Goal: Transaction & Acquisition: Purchase product/service

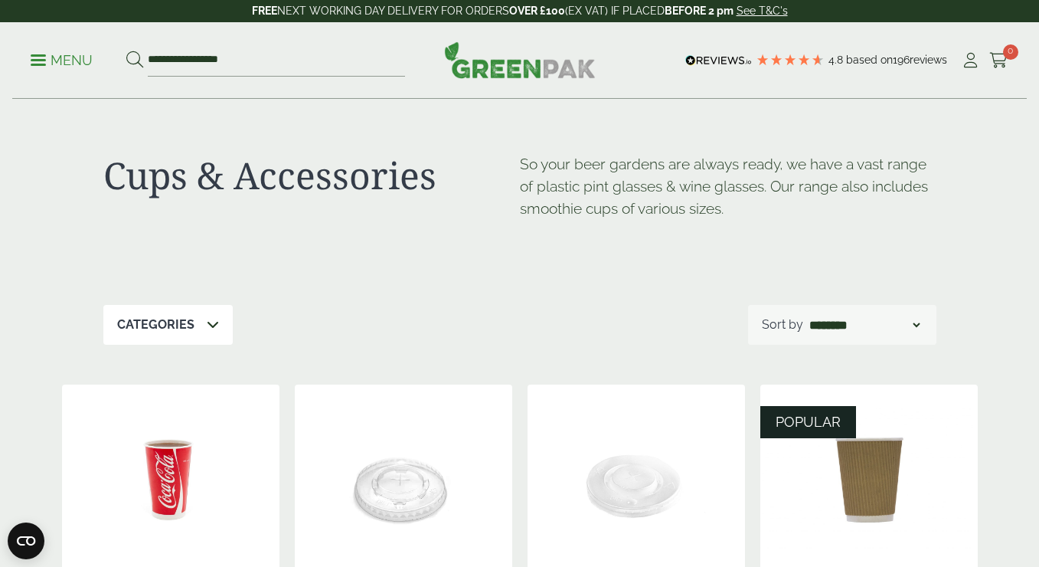
click at [60, 61] on p "Menu" at bounding box center [62, 60] width 62 height 18
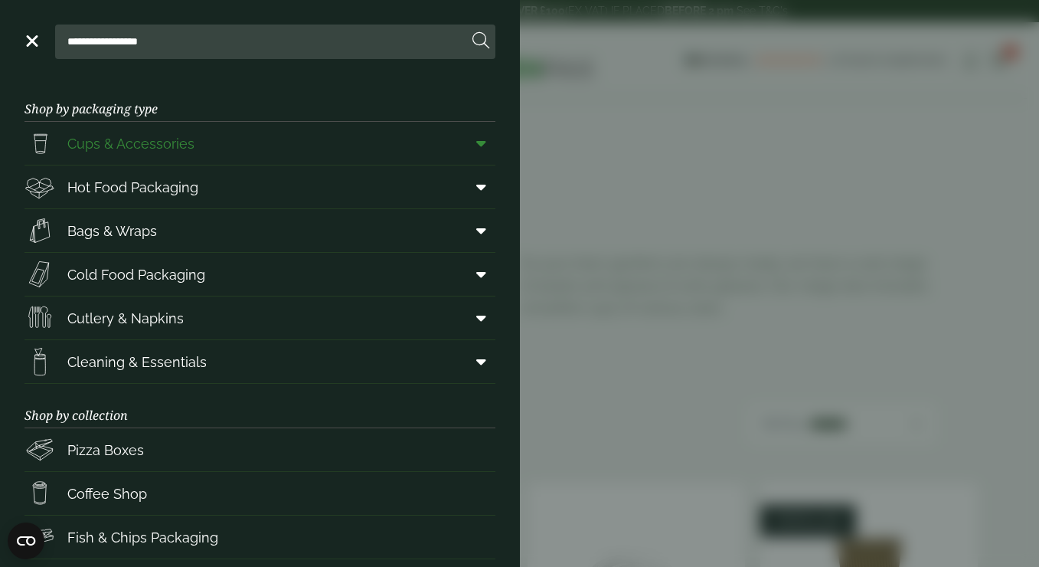
click at [286, 152] on link "Cups & Accessories" at bounding box center [260, 143] width 471 height 43
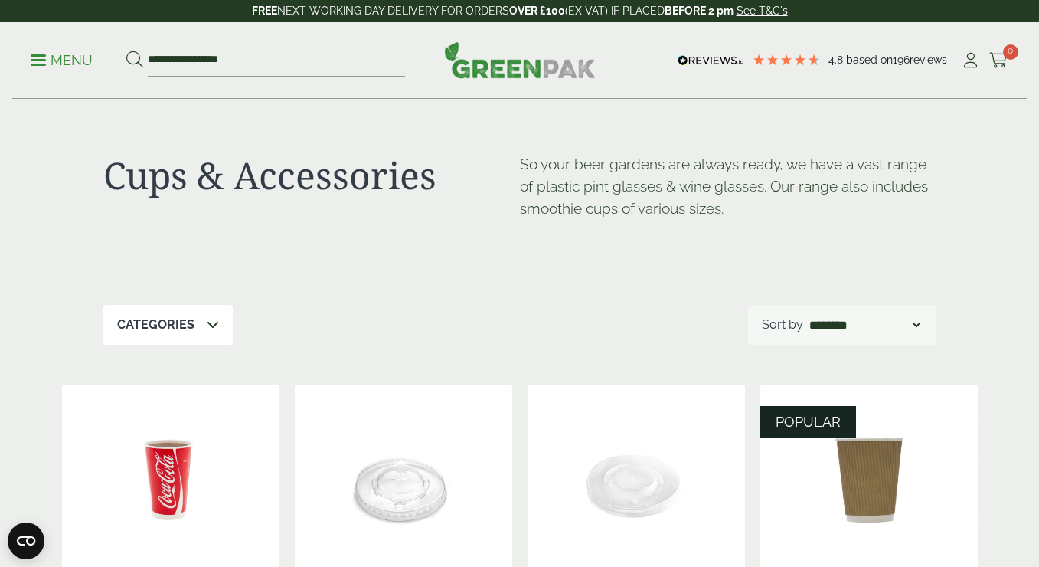
click at [197, 342] on div "Categories" at bounding box center [167, 325] width 129 height 40
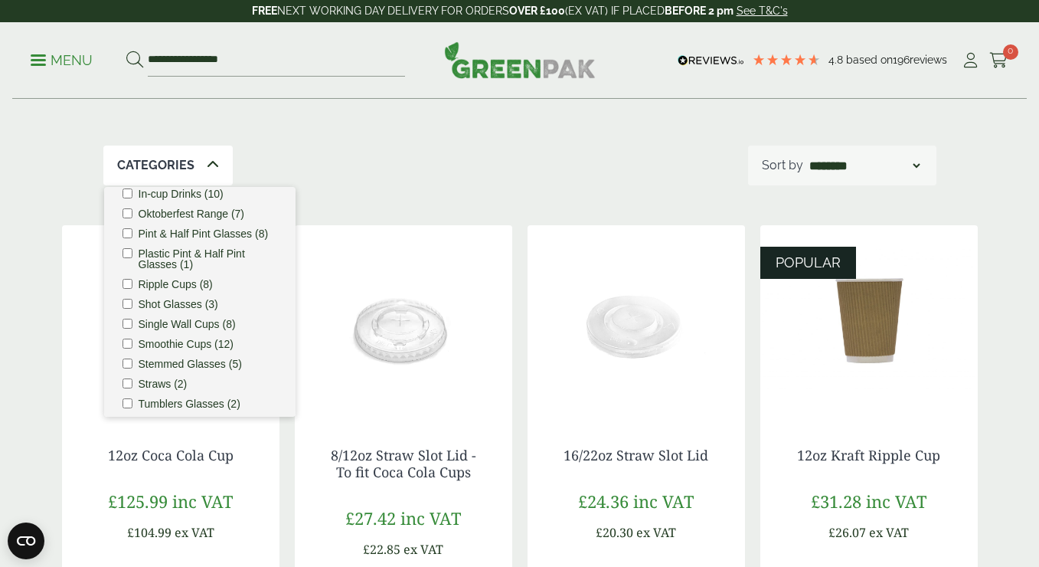
scroll to position [167, 0]
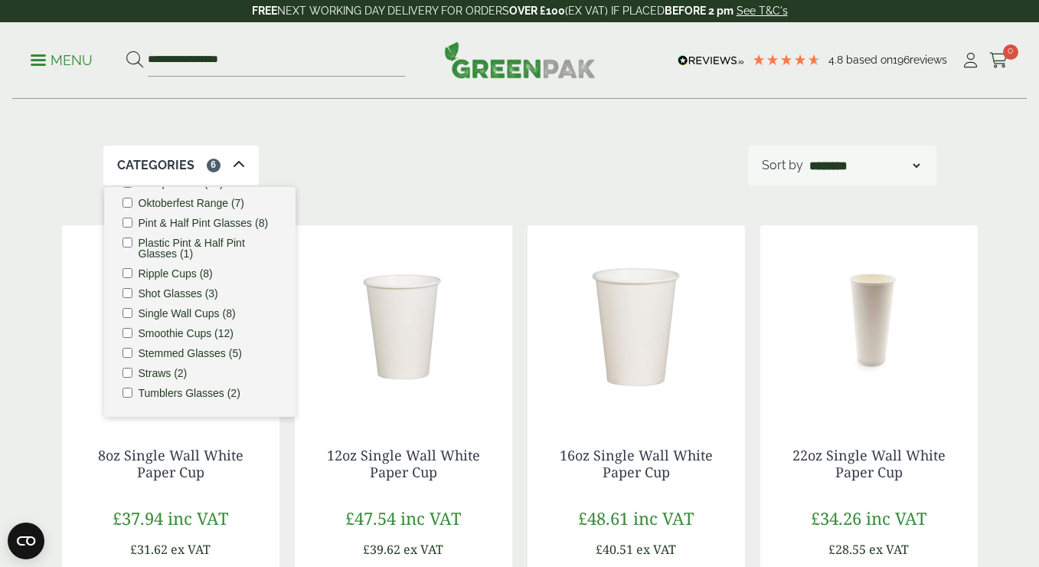
click at [131, 278] on li "Ripple Cups (8)" at bounding box center [200, 273] width 155 height 11
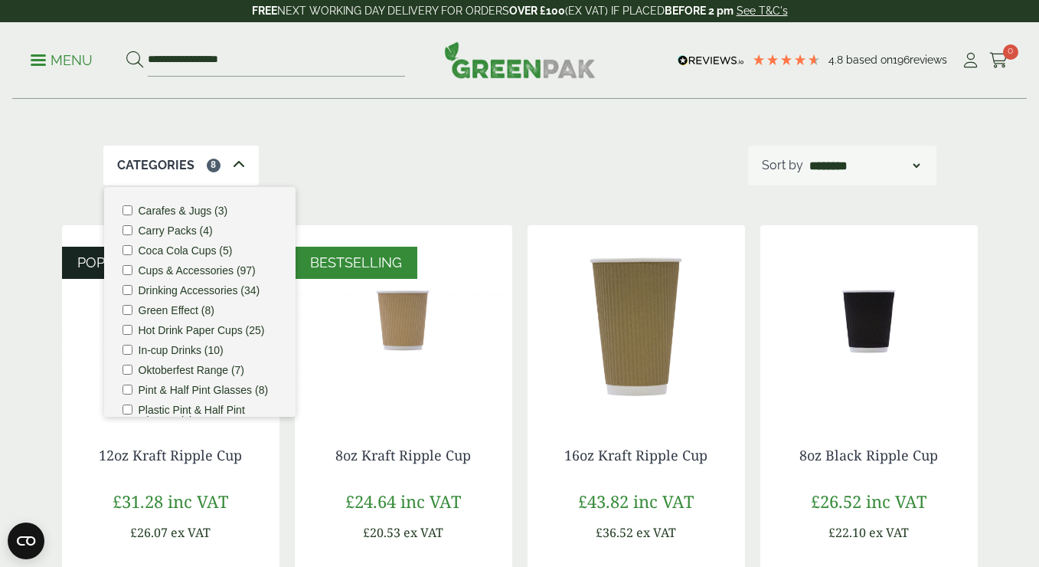
click at [431, 176] on div "Categories 8 Carafes & Jugs (3) Carry Packs (4) Coca Cola Cups (5) Cups & Acces…" at bounding box center [519, 166] width 833 height 40
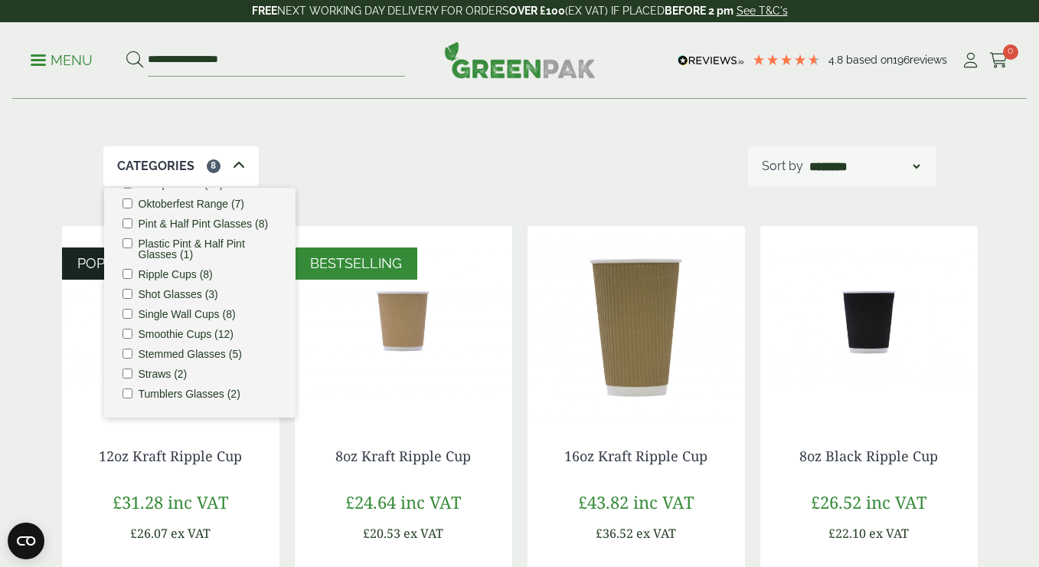
scroll to position [184, 0]
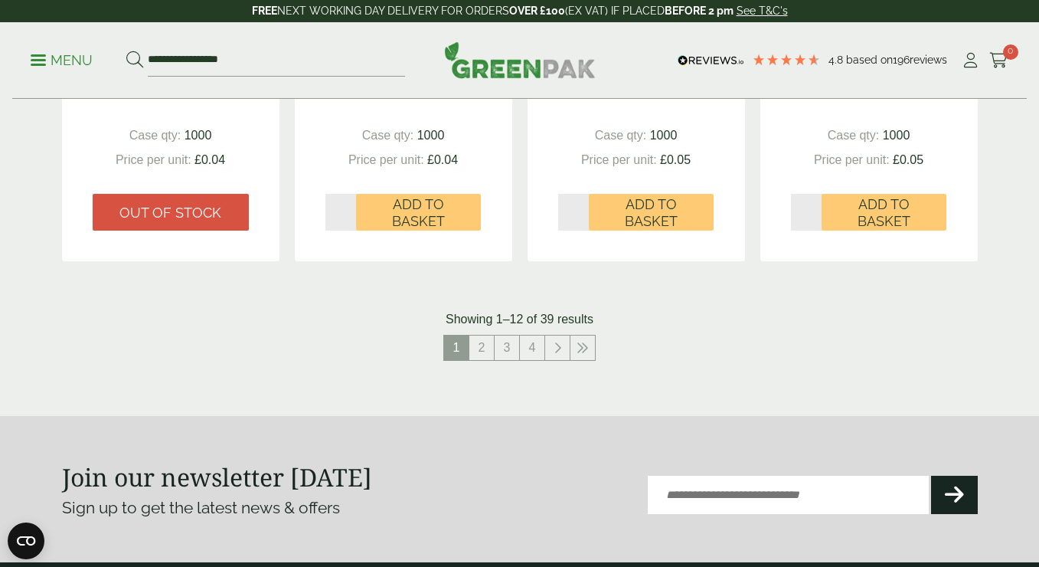
scroll to position [1694, 0]
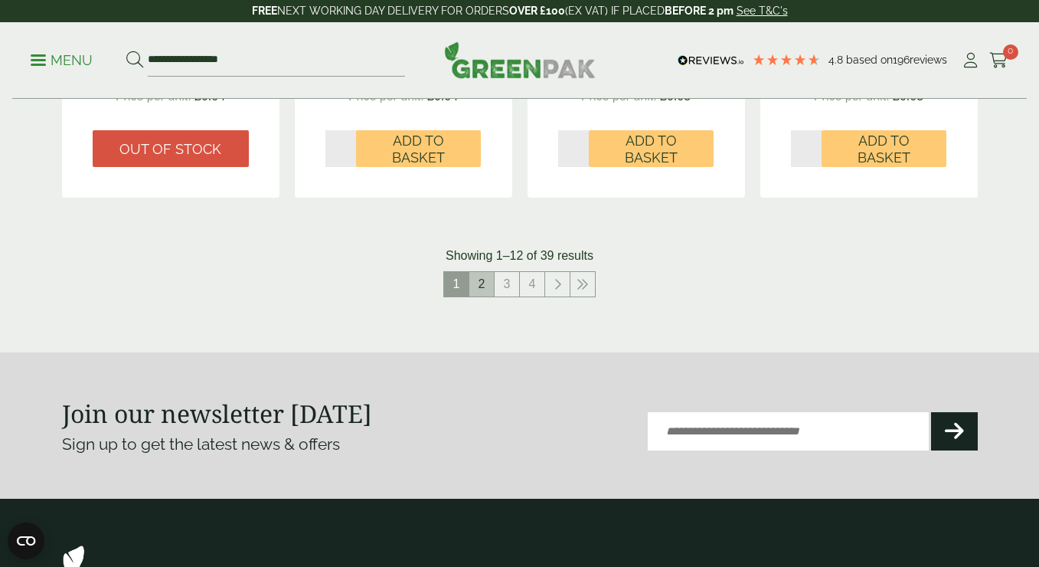
click at [483, 290] on link "2" at bounding box center [482, 284] width 25 height 25
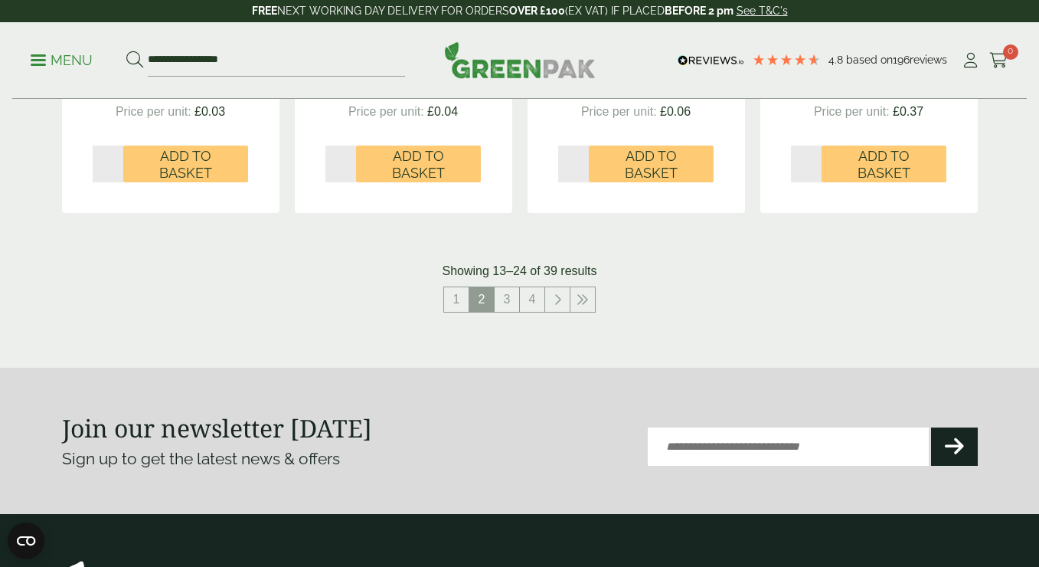
scroll to position [1738, 0]
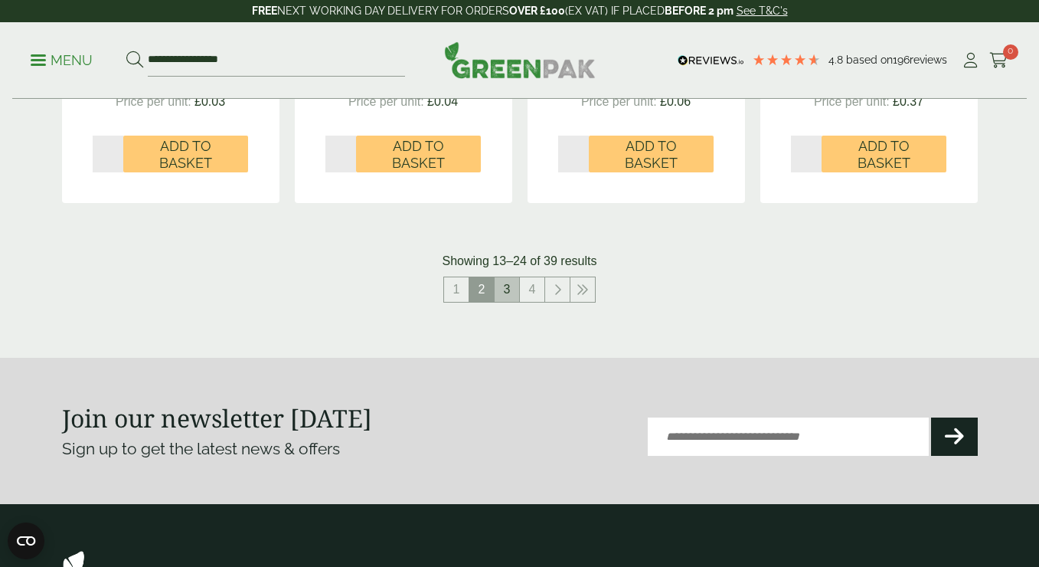
click at [511, 293] on link "3" at bounding box center [507, 289] width 25 height 25
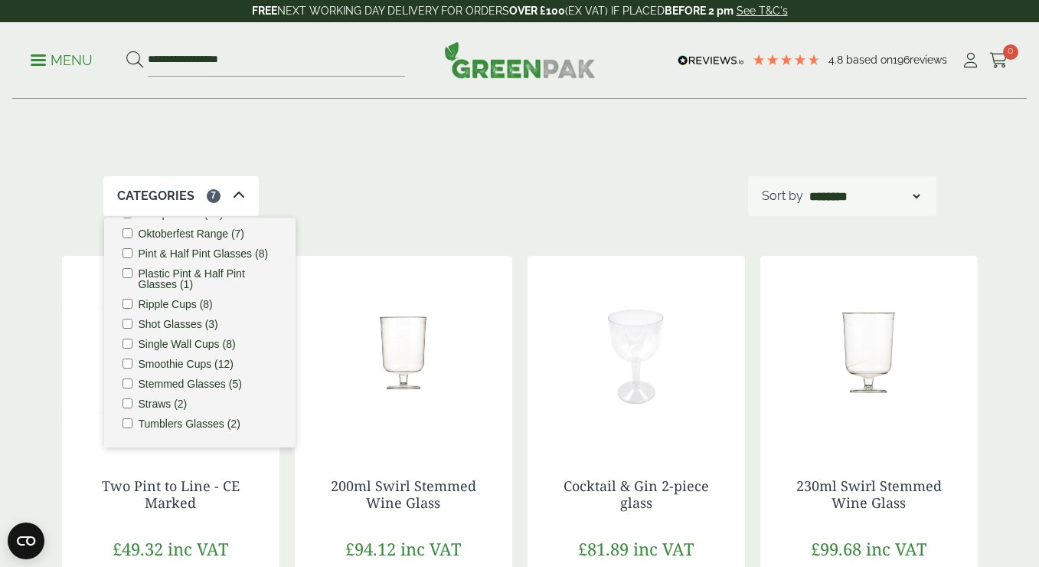
scroll to position [128, 0]
click at [208, 181] on div "Categories 7" at bounding box center [180, 197] width 155 height 40
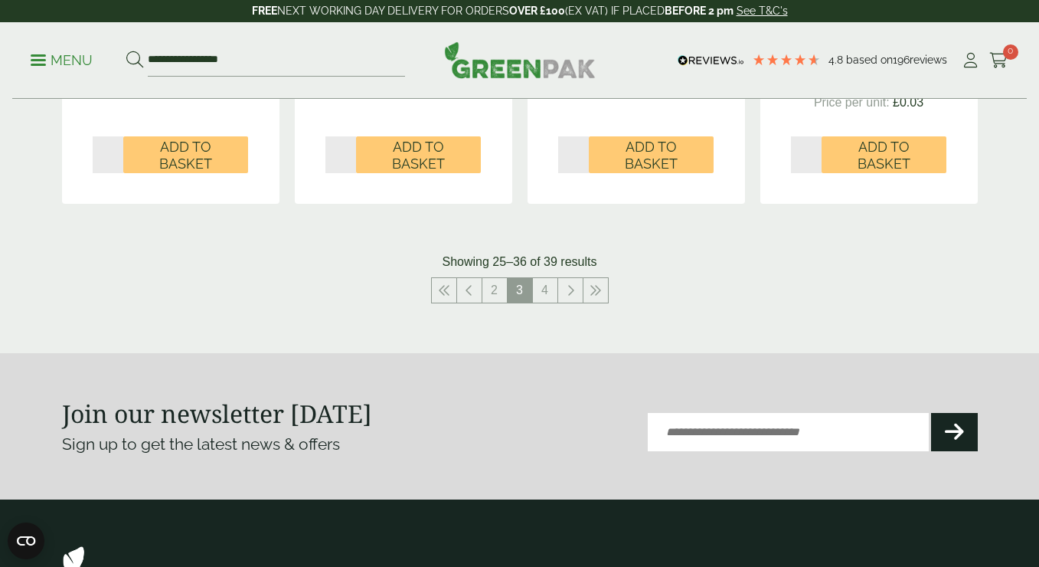
scroll to position [1740, 0]
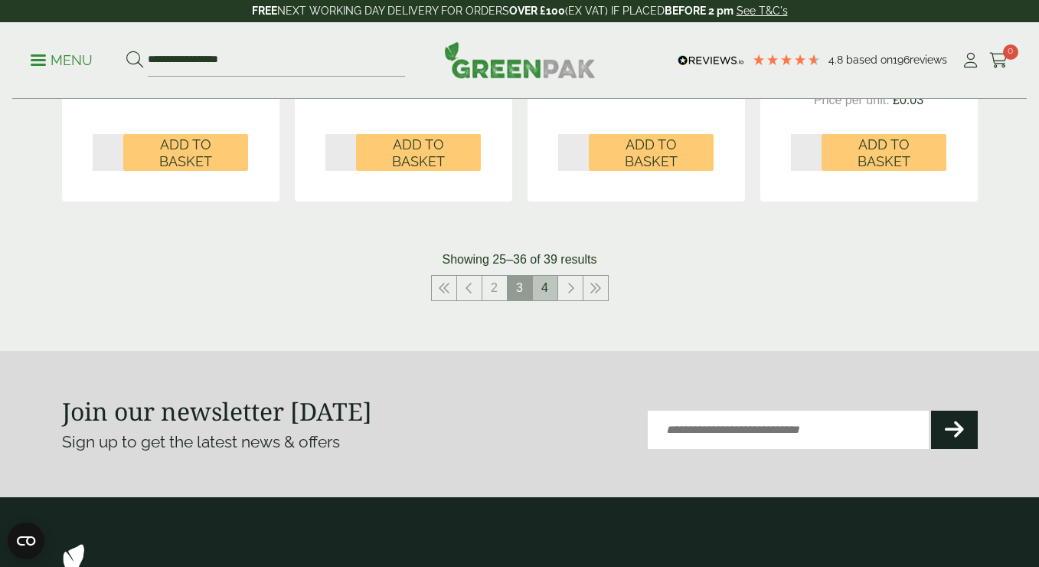
click at [546, 286] on link "4" at bounding box center [545, 288] width 25 height 25
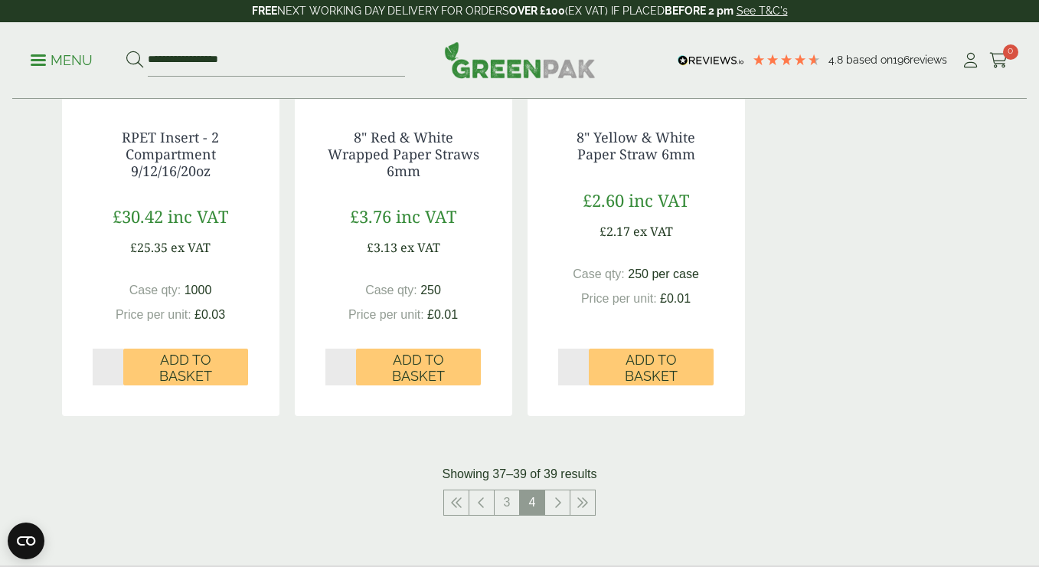
scroll to position [520, 0]
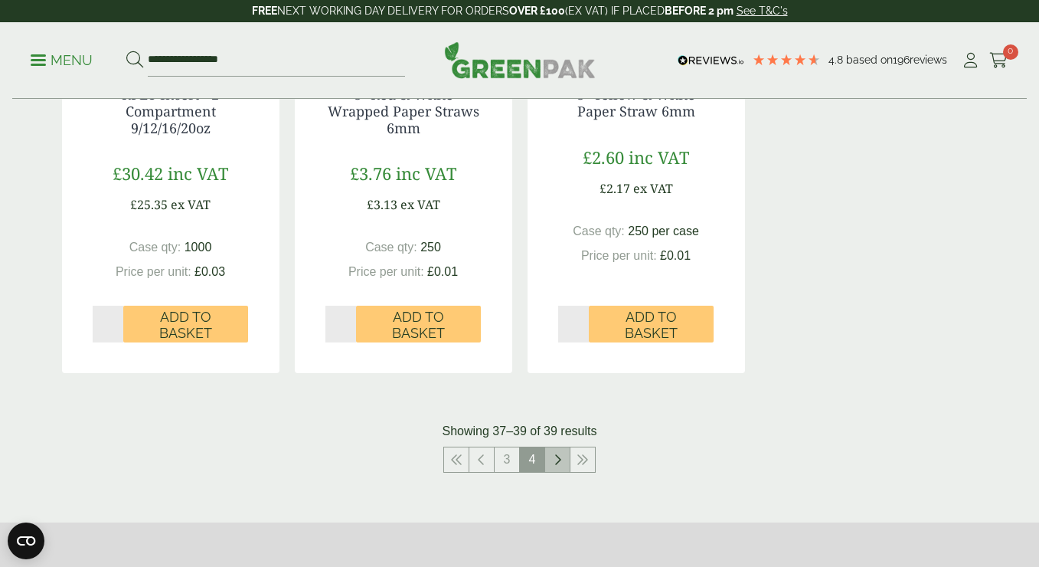
click at [558, 451] on link at bounding box center [557, 459] width 25 height 25
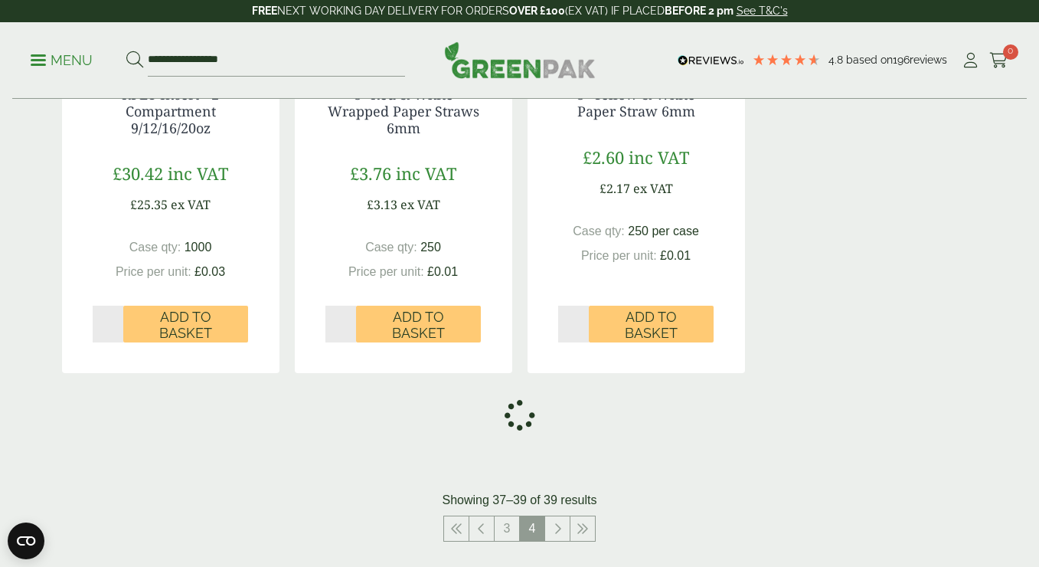
scroll to position [1102, 0]
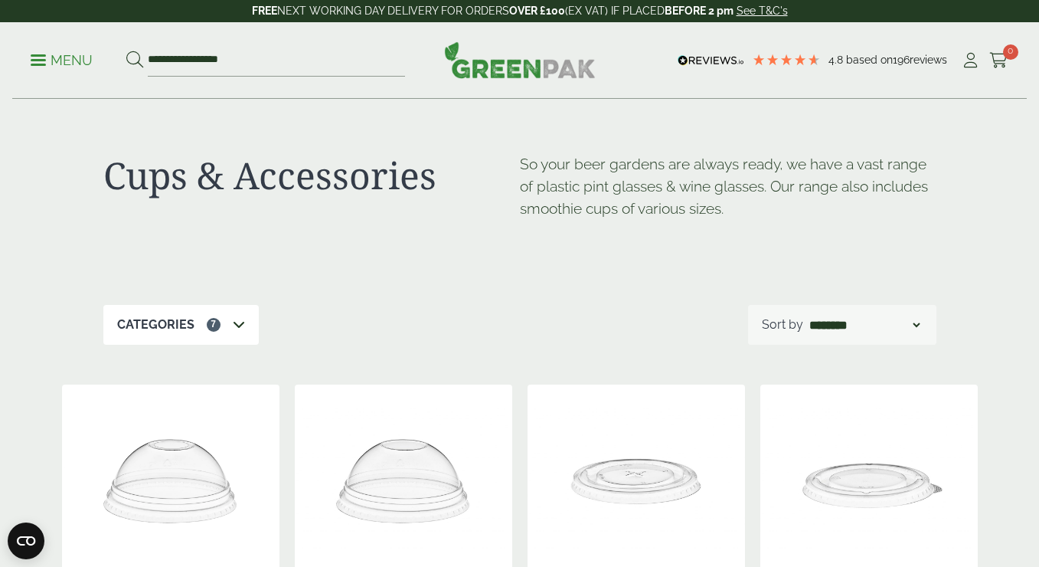
click at [450, 306] on div "Categories 7 Carafes & Jugs (3) Carry Packs (4) Coca Cola Cups (5) Cups & Acces…" at bounding box center [519, 325] width 833 height 40
